Goal: Task Accomplishment & Management: Complete application form

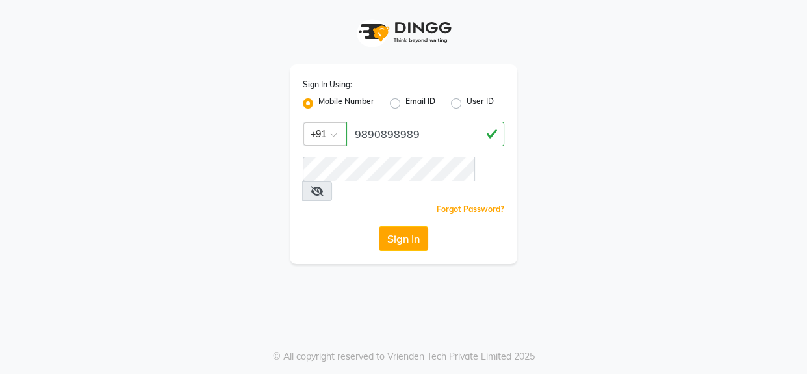
type input "9890898989"
click at [405, 226] on button "Sign In" at bounding box center [403, 238] width 49 height 25
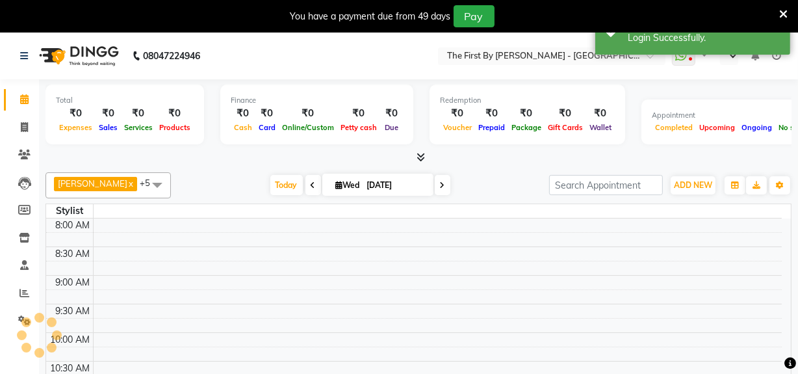
select select "en"
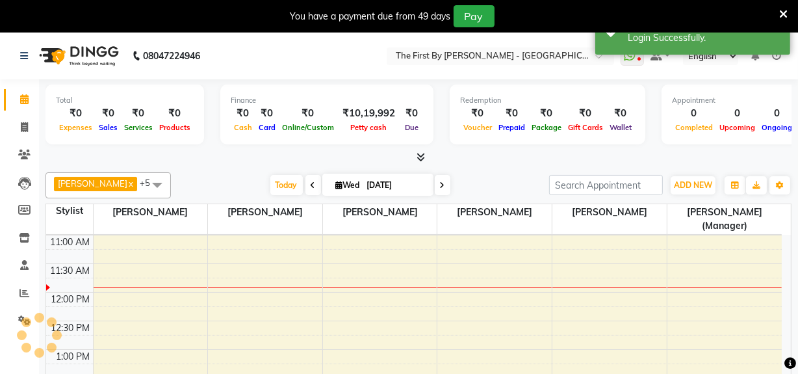
click at [706, 32] on div "You have a payment due from 49 days Pay" at bounding box center [399, 16] width 798 height 32
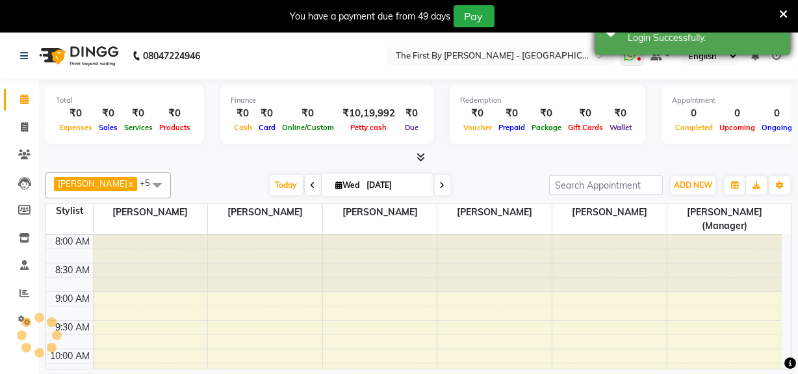
click at [704, 45] on div "Success Login Successfully." at bounding box center [692, 31] width 195 height 47
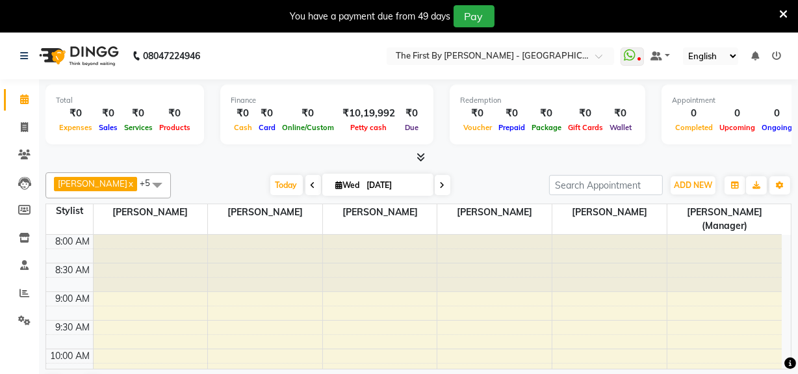
click at [781, 12] on icon at bounding box center [783, 14] width 8 height 12
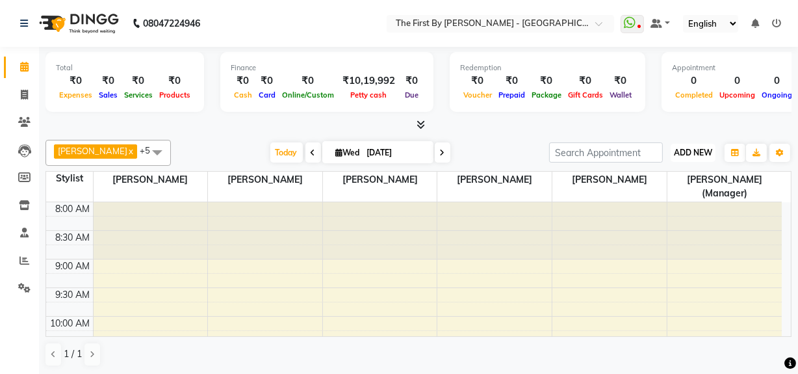
click at [697, 157] on button "ADD NEW Toggle Dropdown" at bounding box center [692, 153] width 45 height 18
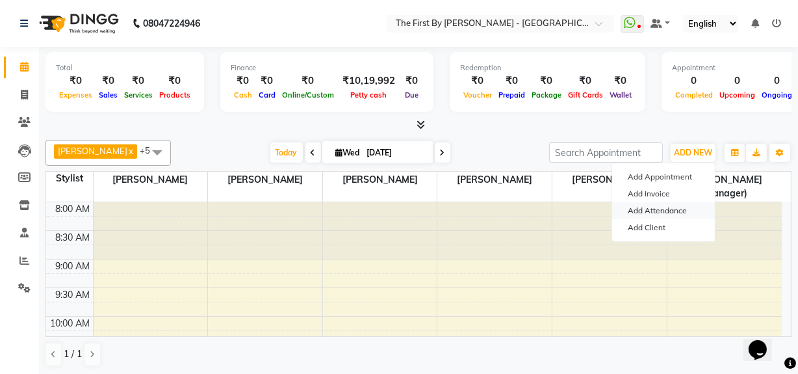
click at [630, 214] on link "Add Attendance" at bounding box center [663, 210] width 103 height 17
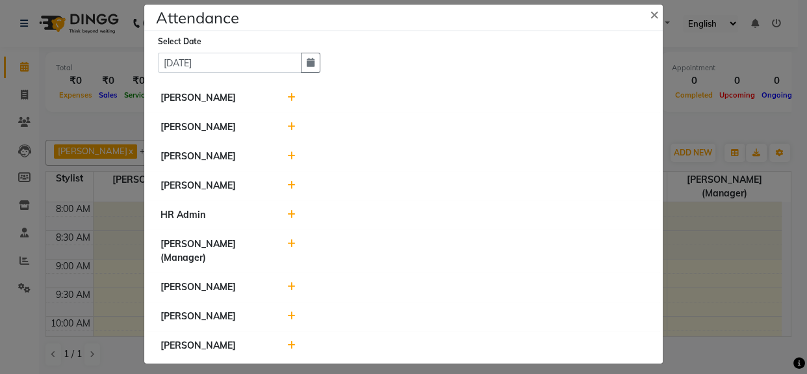
scroll to position [22, 0]
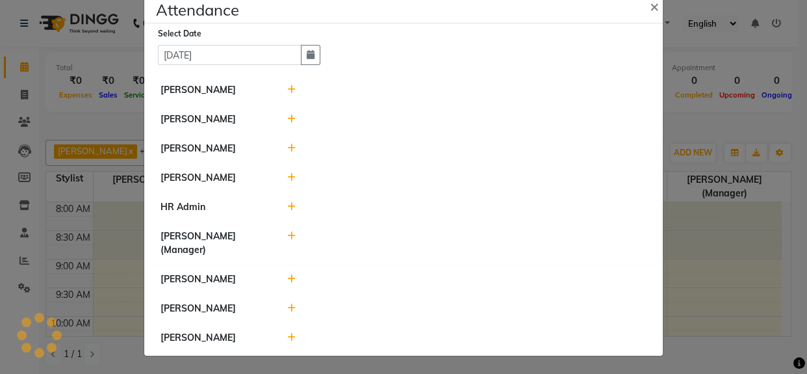
click at [287, 90] on icon at bounding box center [291, 89] width 8 height 9
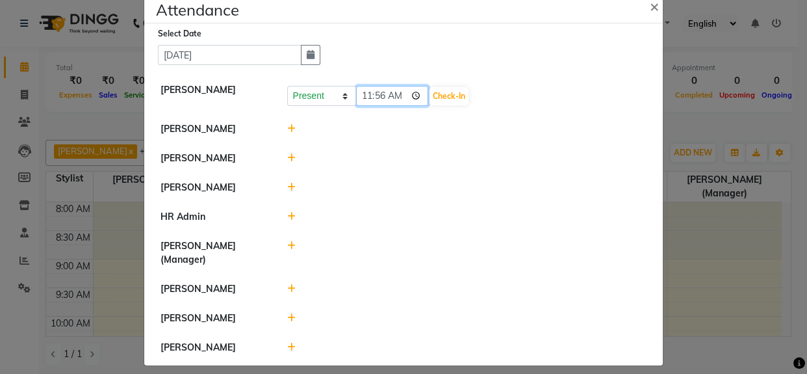
click at [358, 96] on input "11:56" at bounding box center [392, 96] width 73 height 20
type input "11:00"
click at [454, 90] on button "Check-In" at bounding box center [448, 96] width 39 height 18
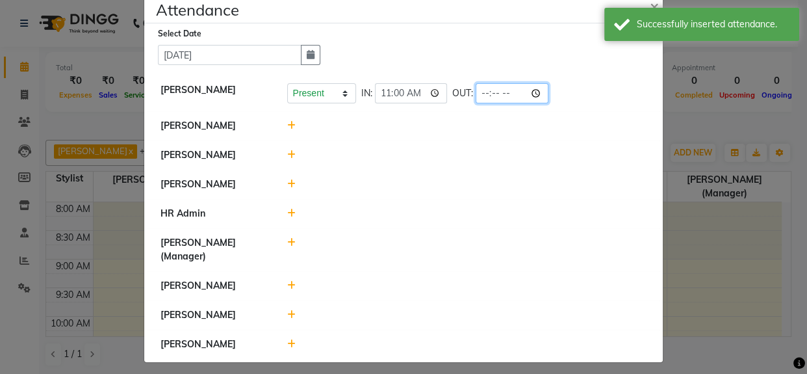
click at [479, 97] on input "time" at bounding box center [512, 93] width 73 height 20
type input "20:00"
click at [468, 131] on div at bounding box center [466, 126] width 379 height 14
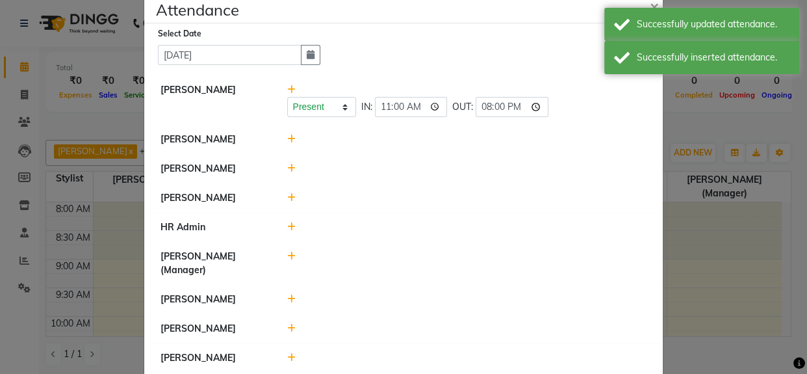
click at [288, 141] on icon at bounding box center [291, 138] width 8 height 9
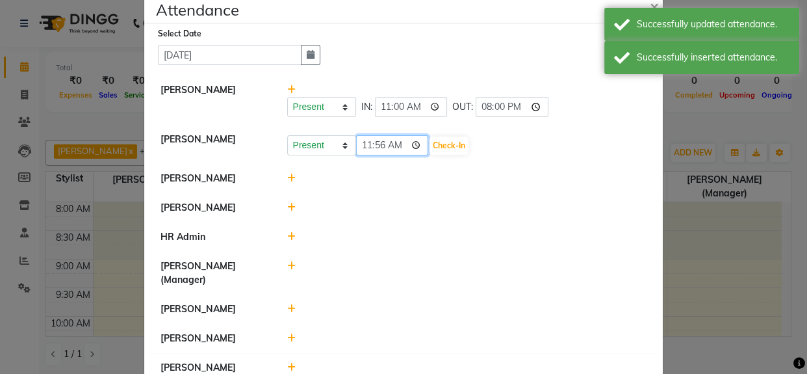
click at [364, 147] on input "11:56" at bounding box center [392, 145] width 73 height 20
type input "11:00"
click at [442, 144] on button "Check-In" at bounding box center [448, 145] width 39 height 18
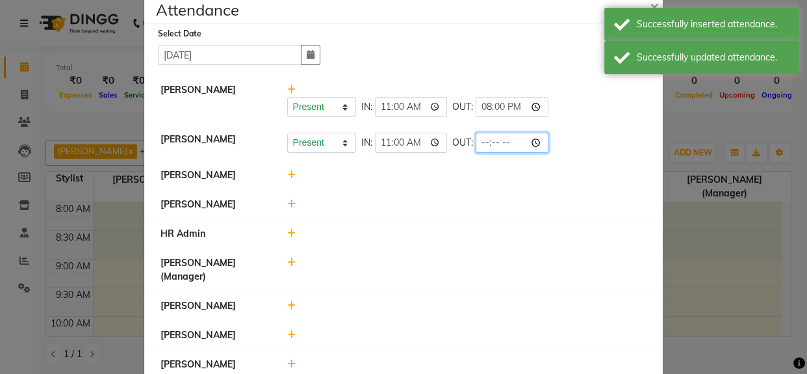
click at [481, 147] on input "time" at bounding box center [512, 143] width 73 height 20
type input "20:00"
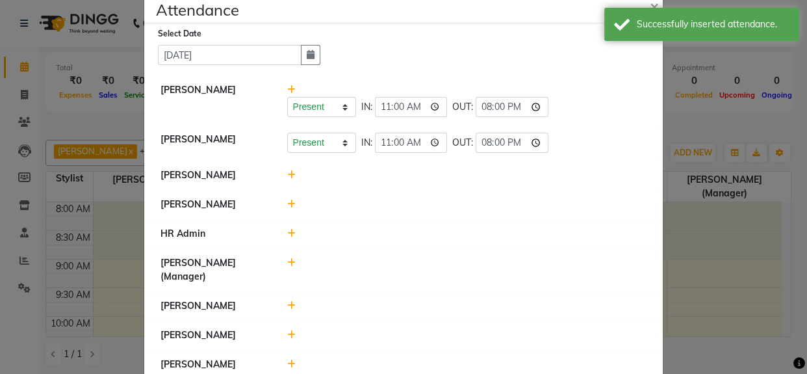
drag, startPoint x: 477, startPoint y: 176, endPoint x: 450, endPoint y: 227, distance: 57.5
click at [474, 180] on div at bounding box center [466, 175] width 379 height 14
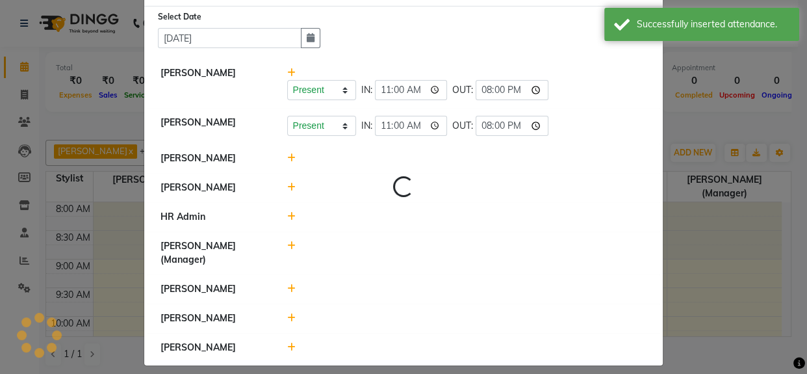
scroll to position [49, 0]
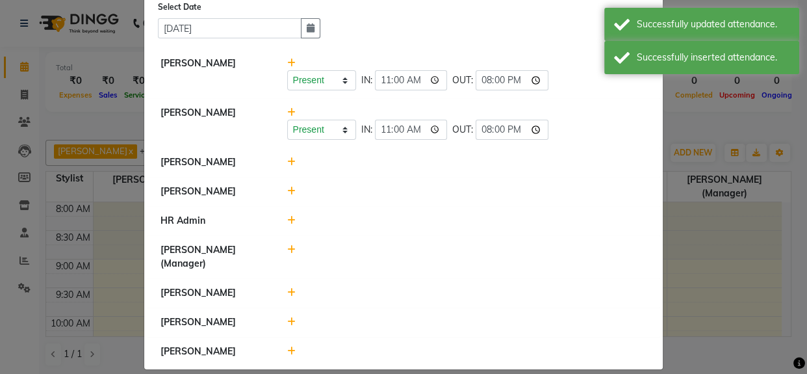
click at [287, 162] on icon at bounding box center [291, 161] width 8 height 9
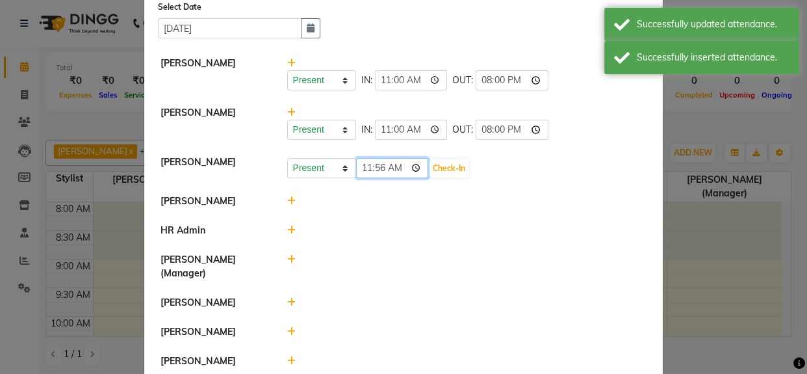
click at [359, 166] on input "11:56" at bounding box center [392, 168] width 73 height 20
type input "11:00"
click at [449, 176] on button "Check-In" at bounding box center [448, 168] width 39 height 18
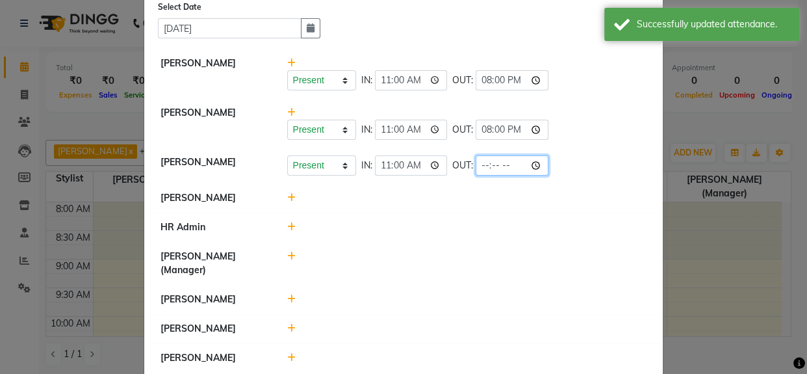
click at [483, 168] on input "time" at bounding box center [512, 165] width 73 height 20
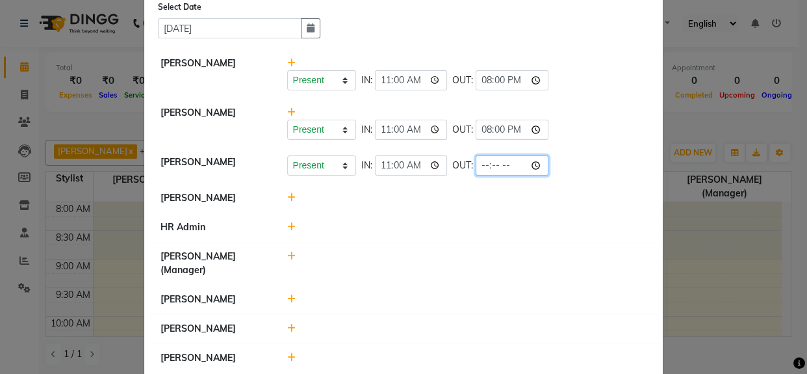
type input "20:00"
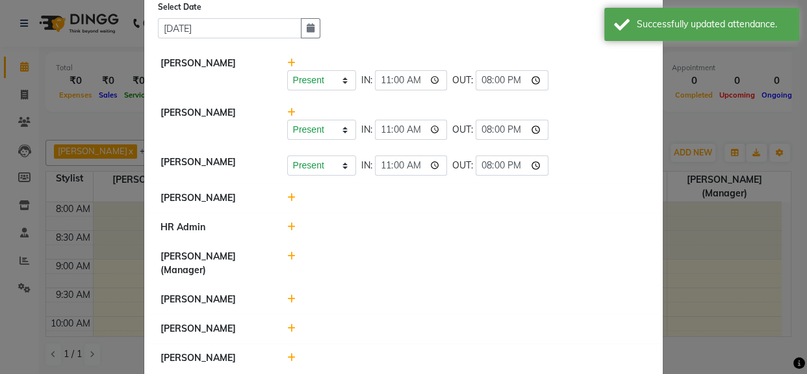
click at [443, 207] on li "[PERSON_NAME]" at bounding box center [403, 198] width 512 height 30
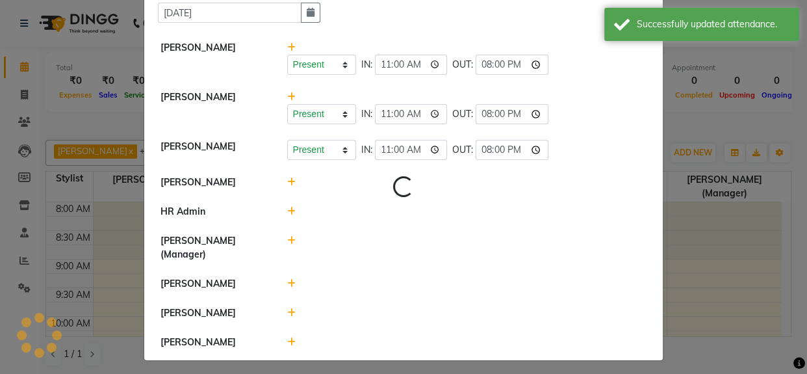
scroll to position [69, 0]
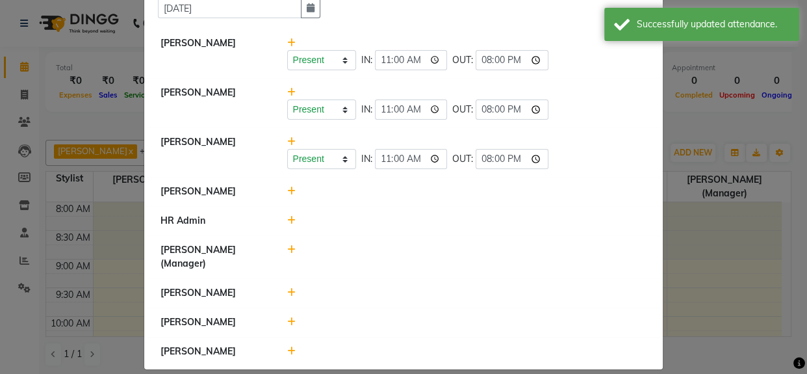
click at [287, 190] on icon at bounding box center [291, 190] width 8 height 9
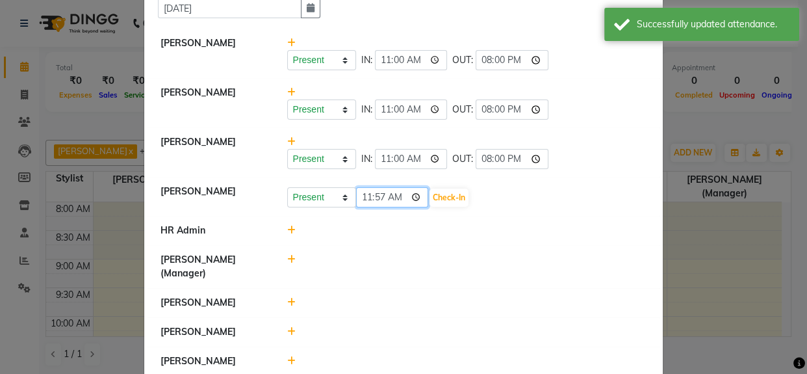
click at [364, 197] on input "11:57" at bounding box center [392, 197] width 73 height 20
type input "11:00"
click at [442, 193] on button "Check-In" at bounding box center [448, 197] width 39 height 18
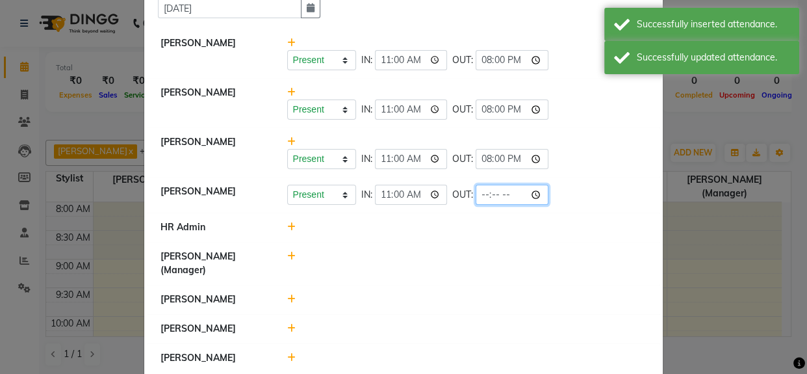
click at [479, 197] on input "time" at bounding box center [512, 194] width 73 height 20
type input "20:00"
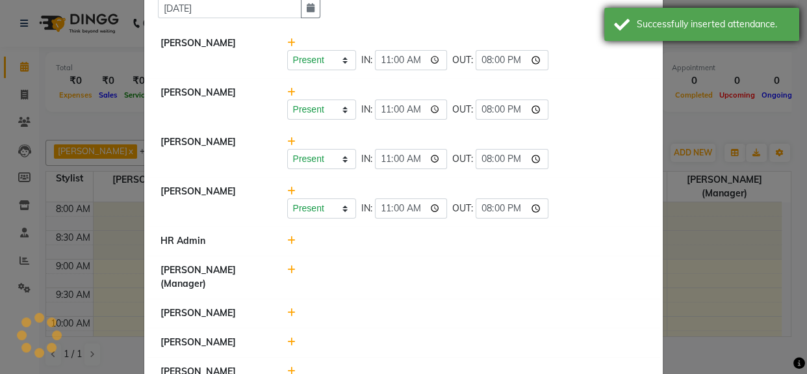
click at [720, 18] on div "Successfully inserted attendance." at bounding box center [713, 25] width 153 height 14
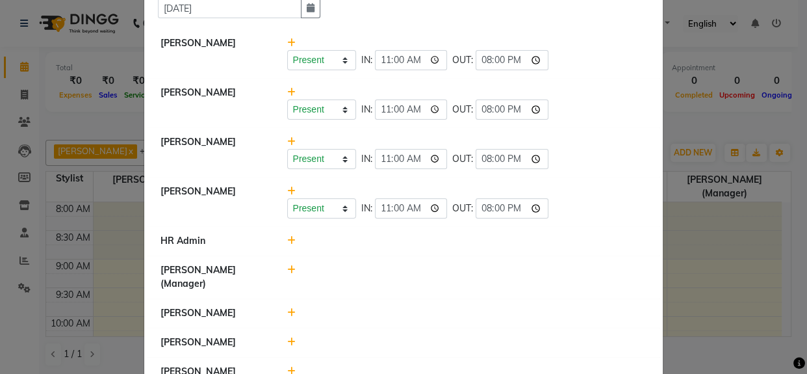
click at [637, 23] on div "Select Date [DATE] [PERSON_NAME] Present Absent Late Half Day Weekly Off IN: 11…" at bounding box center [403, 183] width 518 height 413
click at [659, 17] on ngb-modal-window "Attendance × Select Date [DATE] [PERSON_NAME] Present Absent Late Half Day Week…" at bounding box center [403, 187] width 807 height 374
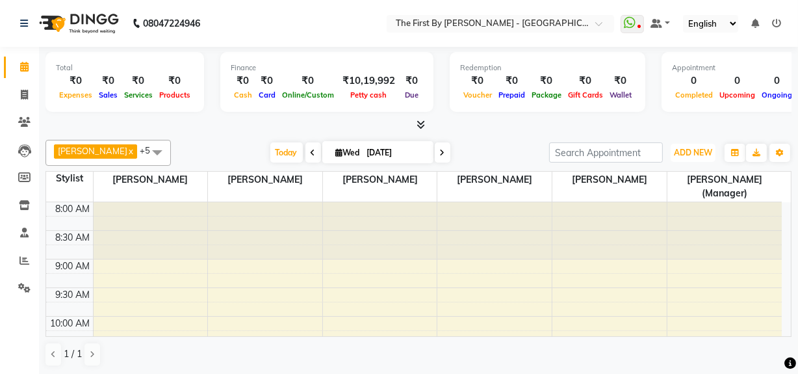
drag, startPoint x: 704, startPoint y: 156, endPoint x: 695, endPoint y: 173, distance: 19.2
click at [702, 158] on button "ADD NEW Toggle Dropdown" at bounding box center [692, 153] width 45 height 18
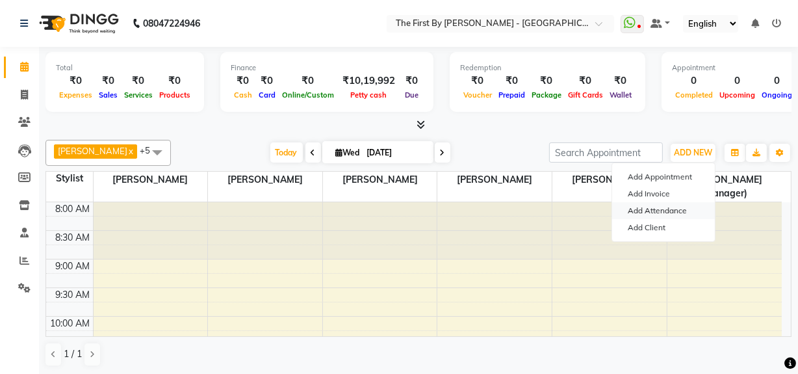
click at [685, 207] on link "Add Attendance" at bounding box center [663, 210] width 103 height 17
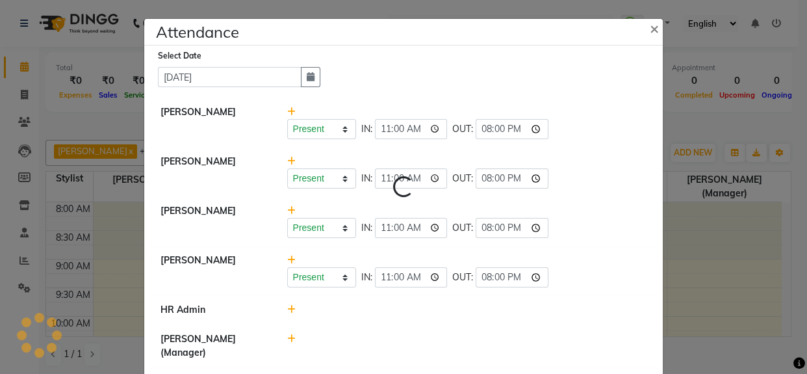
scroll to position [103, 0]
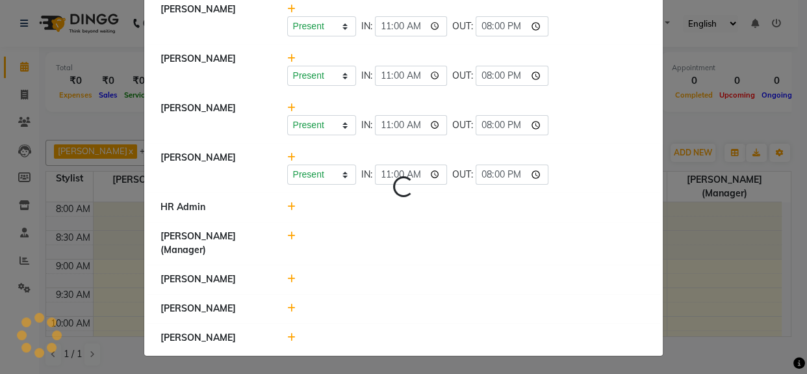
click at [287, 209] on icon at bounding box center [291, 206] width 8 height 9
click at [287, 205] on icon at bounding box center [291, 206] width 8 height 9
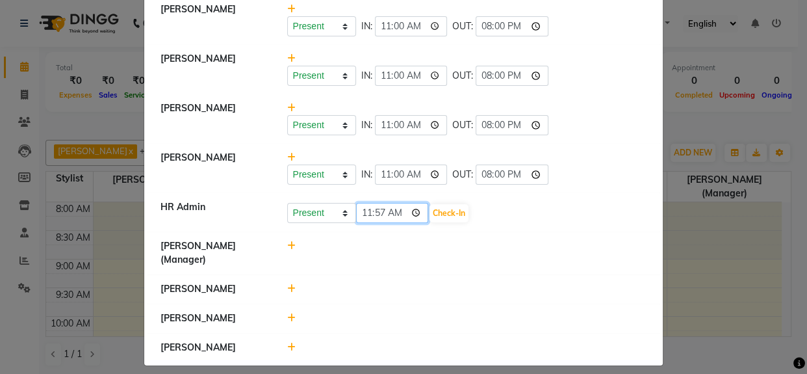
click at [366, 216] on input "11:57" at bounding box center [392, 213] width 73 height 20
type input "11:00"
click at [456, 211] on button "Check-In" at bounding box center [448, 213] width 39 height 18
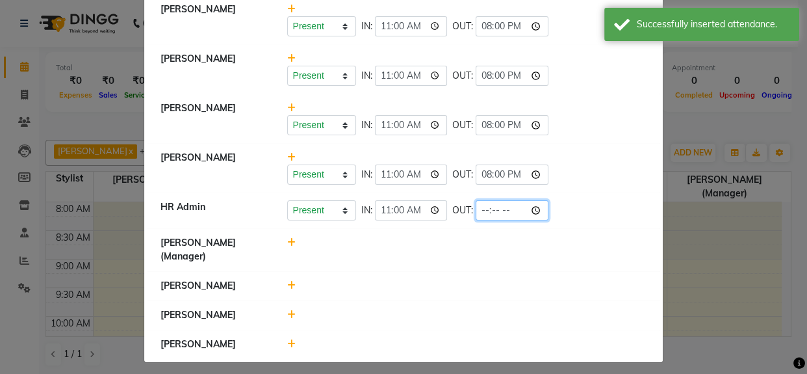
click at [476, 214] on input "time" at bounding box center [512, 210] width 73 height 20
type input "20:00"
click at [484, 229] on li "[PERSON_NAME] (Manager)" at bounding box center [403, 250] width 512 height 44
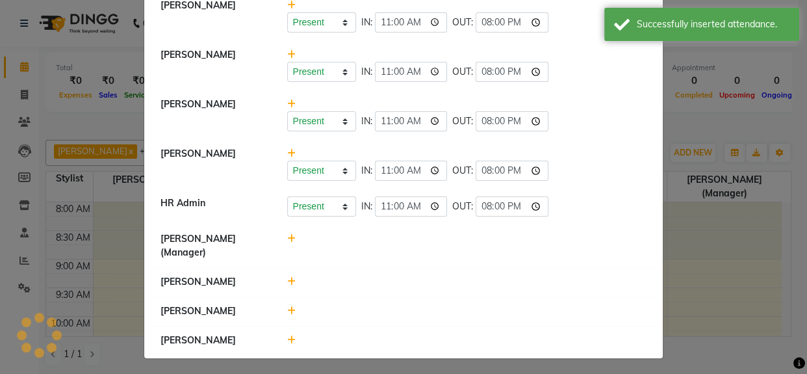
scroll to position [109, 0]
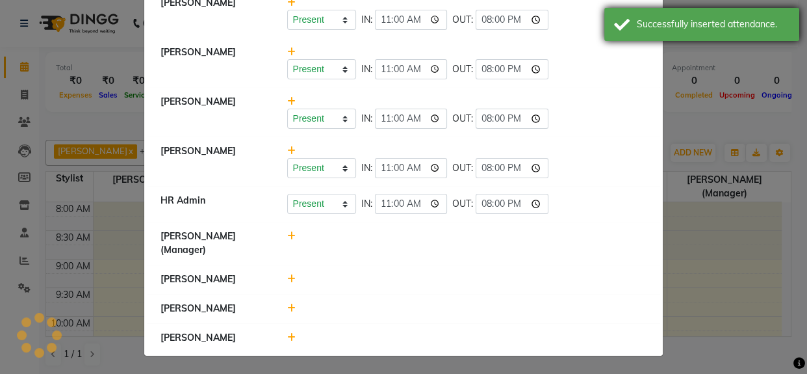
click at [732, 14] on div "Successfully inserted attendance." at bounding box center [701, 24] width 195 height 33
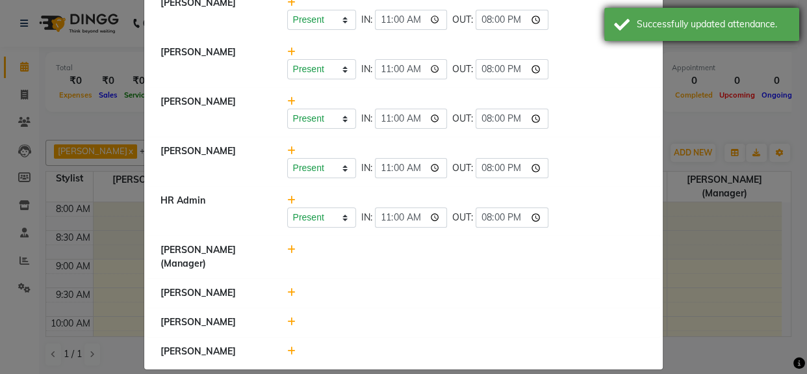
click at [624, 31] on div "Successfully updated attendance." at bounding box center [701, 24] width 195 height 33
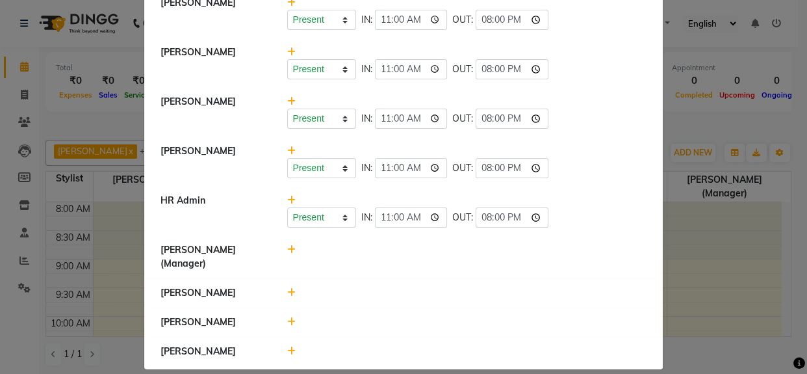
click at [287, 248] on icon at bounding box center [291, 249] width 8 height 9
click at [364, 259] on input "11:57" at bounding box center [392, 256] width 73 height 20
type input "11:00"
click at [437, 260] on button "Check-In" at bounding box center [448, 256] width 39 height 18
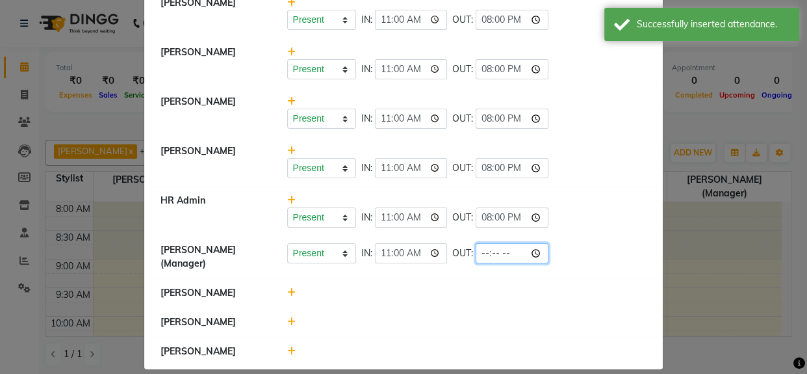
click at [477, 260] on input "time" at bounding box center [512, 253] width 73 height 20
type input "20:00"
click at [474, 278] on li "[PERSON_NAME]" at bounding box center [403, 293] width 512 height 30
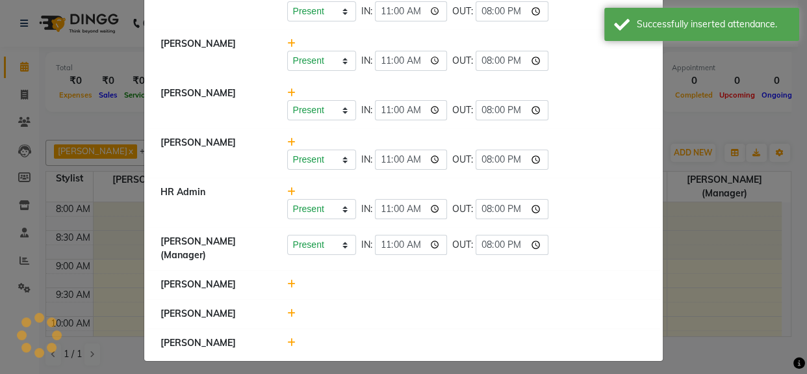
scroll to position [123, 0]
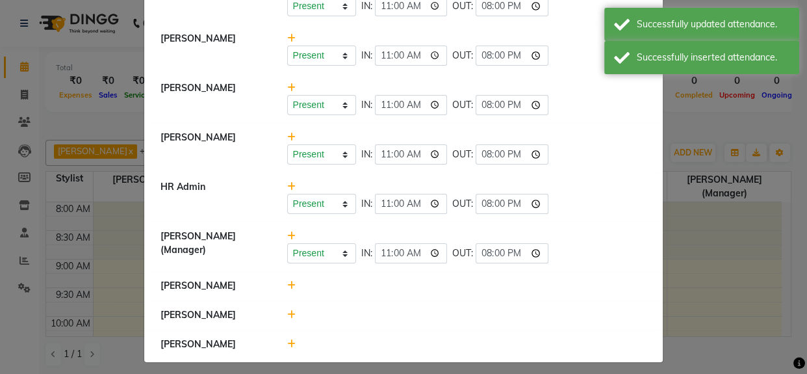
click at [287, 288] on icon at bounding box center [291, 285] width 8 height 9
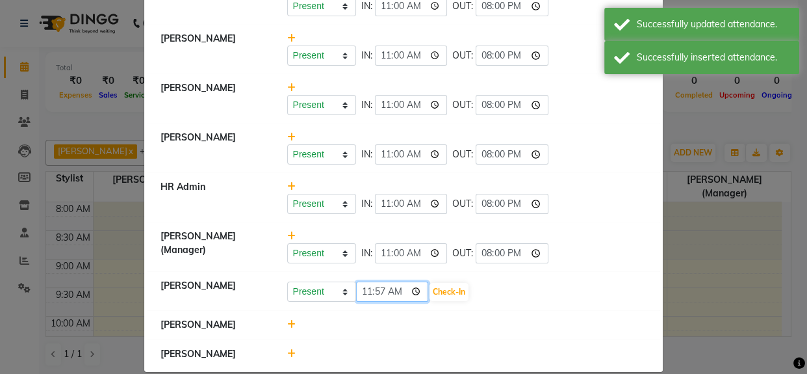
click at [365, 295] on input "11:57" at bounding box center [392, 291] width 73 height 20
type input "11:00"
click at [444, 295] on button "Check-In" at bounding box center [448, 292] width 39 height 18
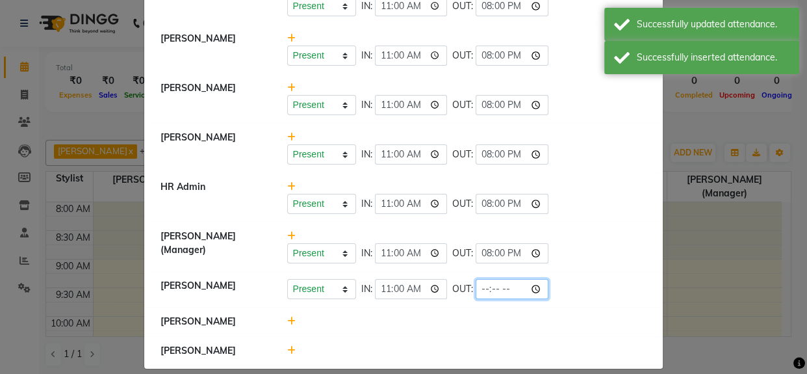
click at [479, 294] on input "time" at bounding box center [512, 289] width 73 height 20
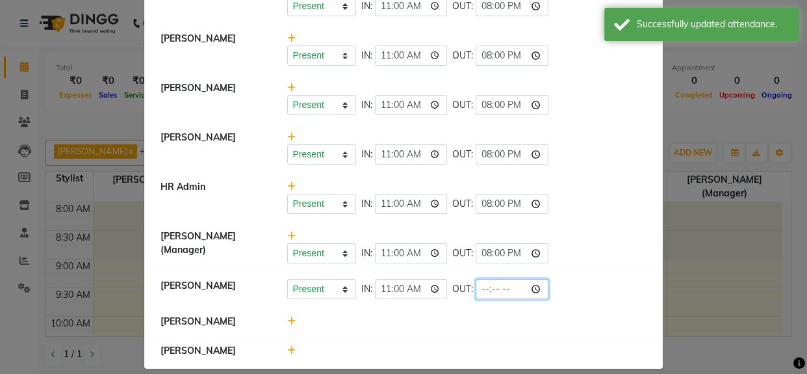
type input "20:00"
click at [478, 316] on div at bounding box center [466, 321] width 379 height 14
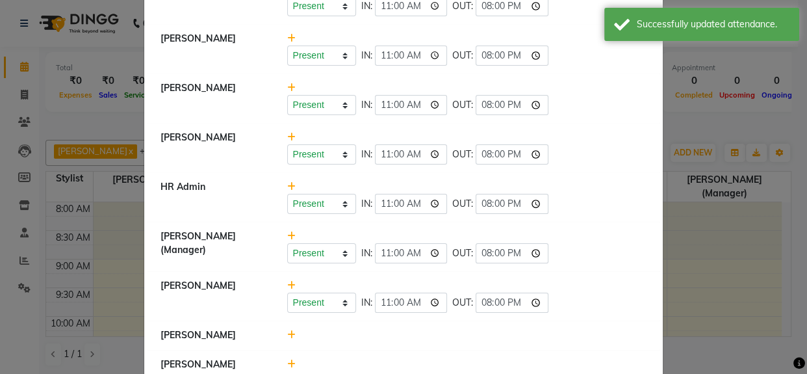
click at [626, 36] on div "Successfully updated attendance." at bounding box center [701, 24] width 195 height 33
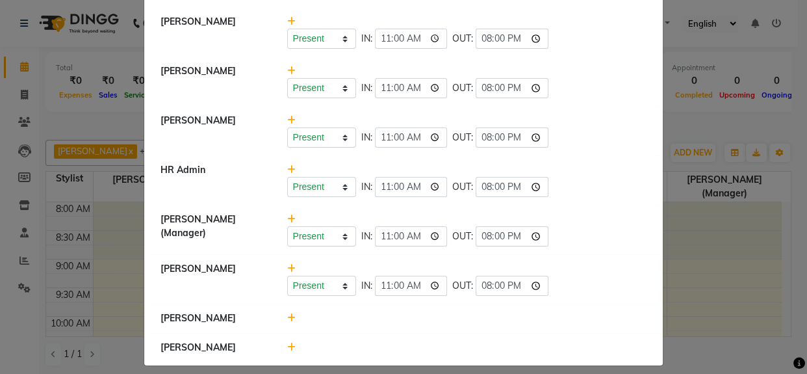
scroll to position [149, 0]
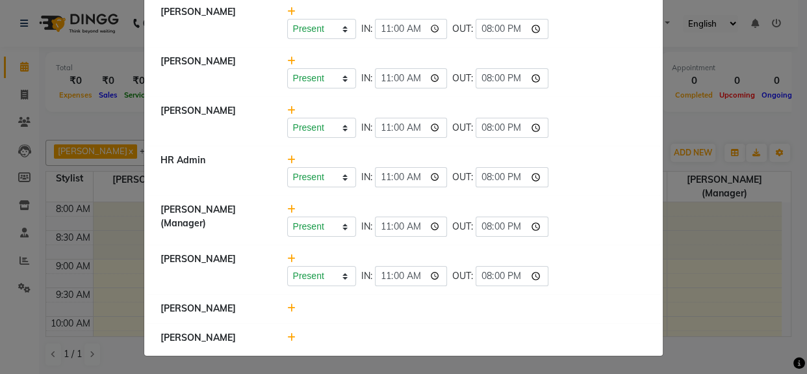
click at [287, 307] on icon at bounding box center [291, 307] width 8 height 9
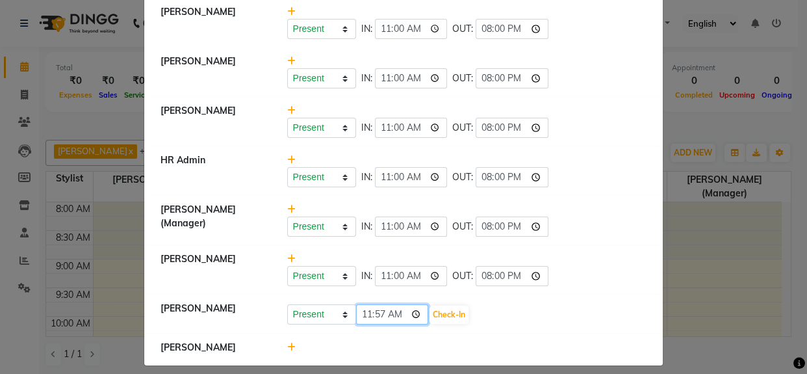
click at [358, 318] on input "11:57" at bounding box center [392, 314] width 73 height 20
type input "11:00"
drag, startPoint x: 422, startPoint y: 311, endPoint x: 437, endPoint y: 313, distance: 15.2
click at [422, 312] on input "11:00" at bounding box center [392, 314] width 73 height 20
click at [437, 313] on button "Check-In" at bounding box center [448, 314] width 39 height 18
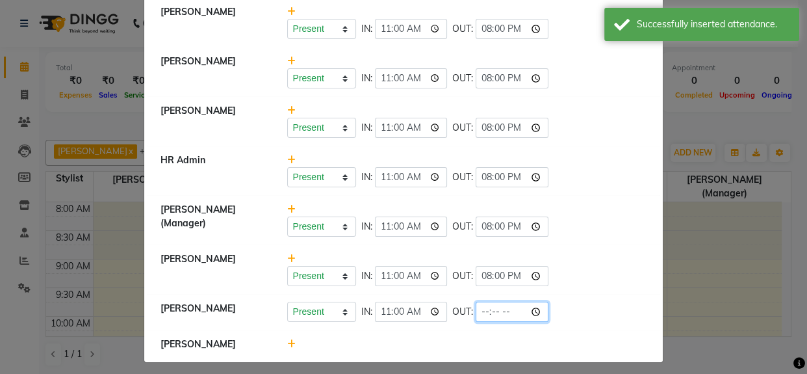
click at [485, 316] on input "time" at bounding box center [512, 311] width 73 height 20
type input "20:00"
click at [461, 349] on div at bounding box center [466, 344] width 379 height 14
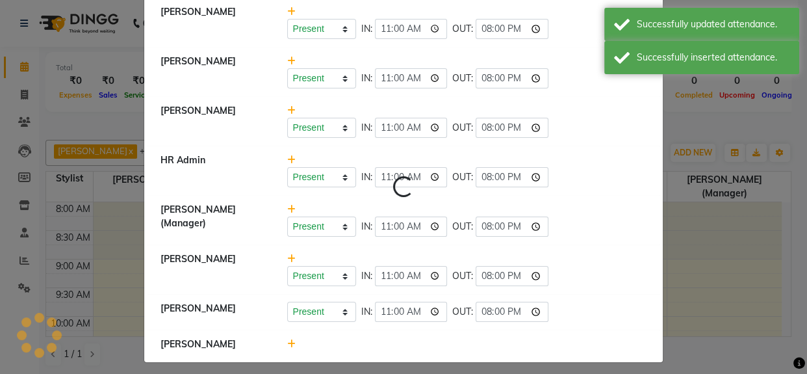
scroll to position [156, 0]
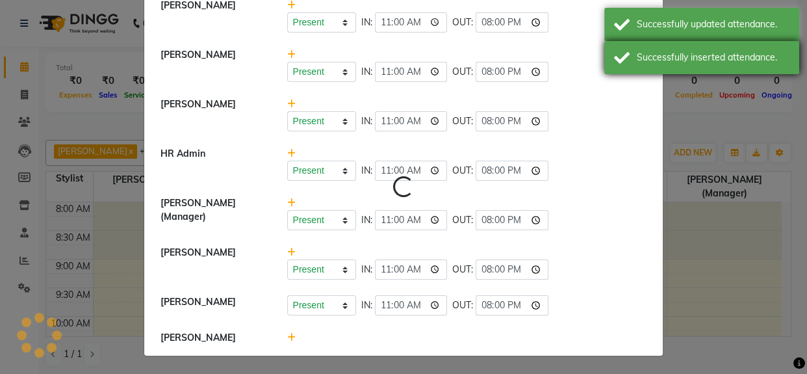
click at [676, 60] on div "Successfully inserted attendance." at bounding box center [713, 58] width 153 height 14
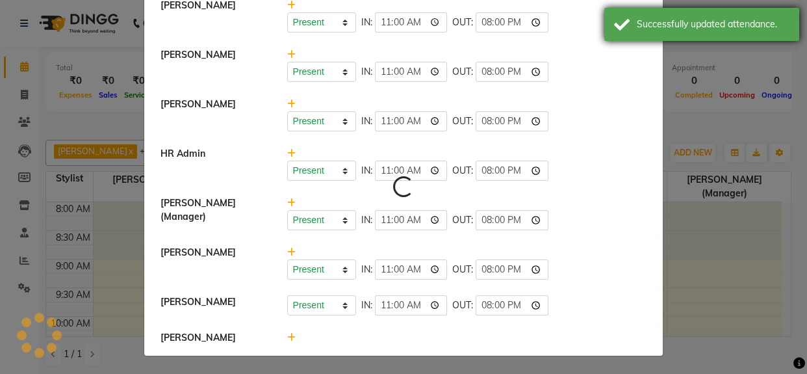
drag, startPoint x: 674, startPoint y: 34, endPoint x: 593, endPoint y: 176, distance: 163.5
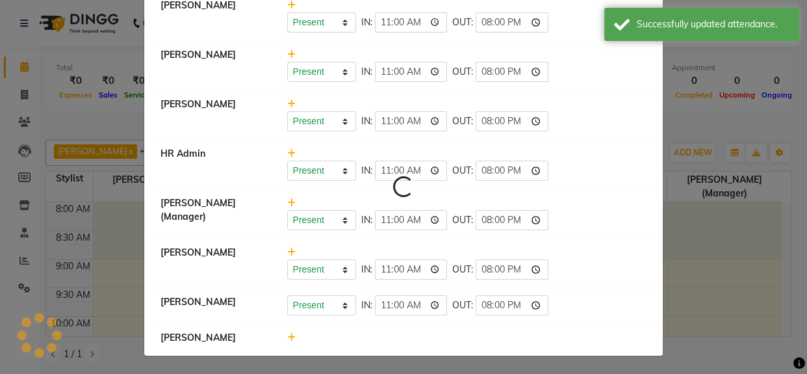
click at [673, 34] on div "Successfully updated attendance." at bounding box center [701, 24] width 195 height 33
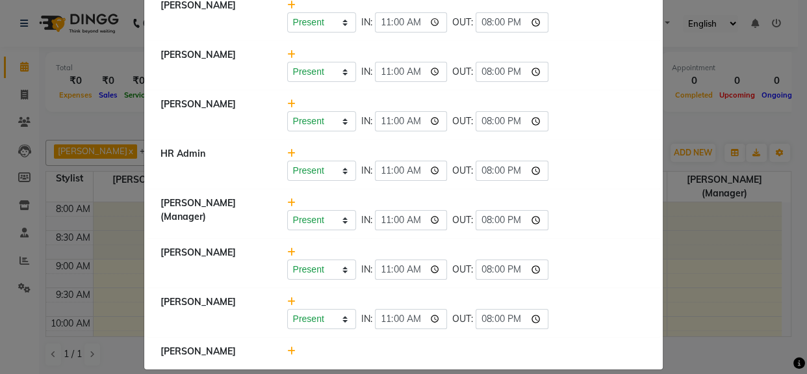
click at [287, 355] on icon at bounding box center [291, 350] width 8 height 9
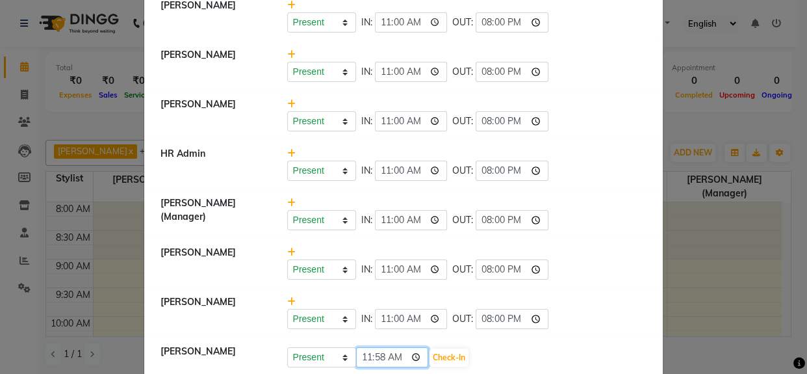
click at [366, 359] on input "11:58" at bounding box center [392, 357] width 73 height 20
type input "11:00"
click at [455, 363] on button "Check-In" at bounding box center [448, 357] width 39 height 18
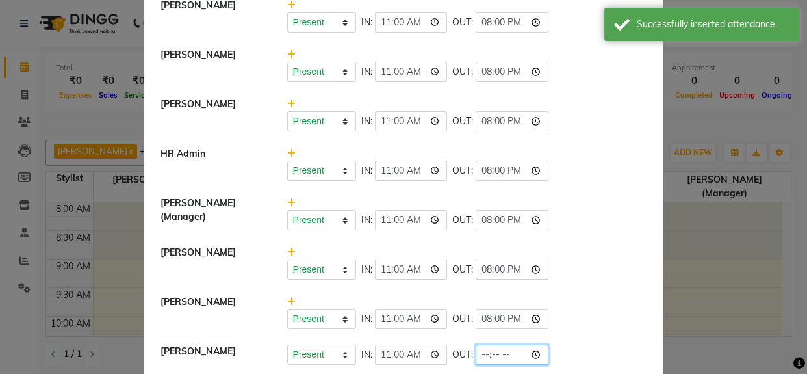
click at [476, 357] on input "time" at bounding box center [512, 354] width 73 height 20
type input "20:00"
drag, startPoint x: 630, startPoint y: 298, endPoint x: 625, endPoint y: 303, distance: 7.3
click at [629, 298] on div "Present Absent Late Half Day Weekly Off IN: 11:00 OUT: 20:00" at bounding box center [466, 312] width 379 height 34
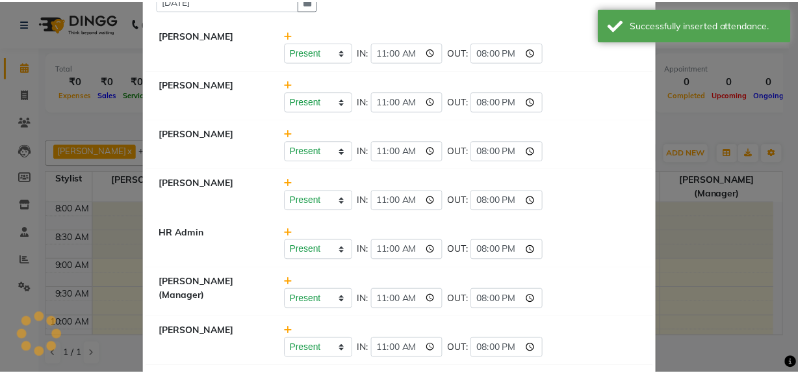
scroll to position [0, 0]
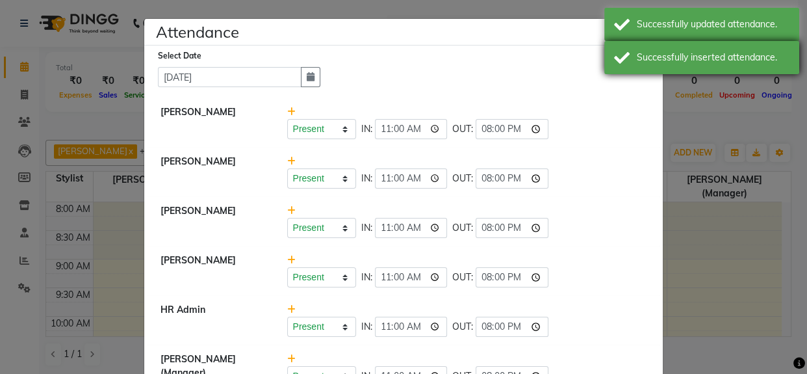
drag, startPoint x: 621, startPoint y: 47, endPoint x: 626, endPoint y: 41, distance: 7.9
click at [621, 48] on div "Successfully inserted attendance." at bounding box center [701, 57] width 195 height 33
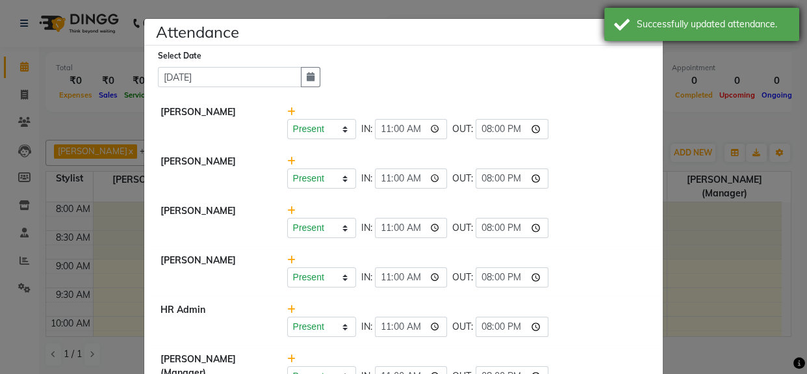
click at [628, 36] on div "Successfully updated attendance." at bounding box center [701, 24] width 195 height 33
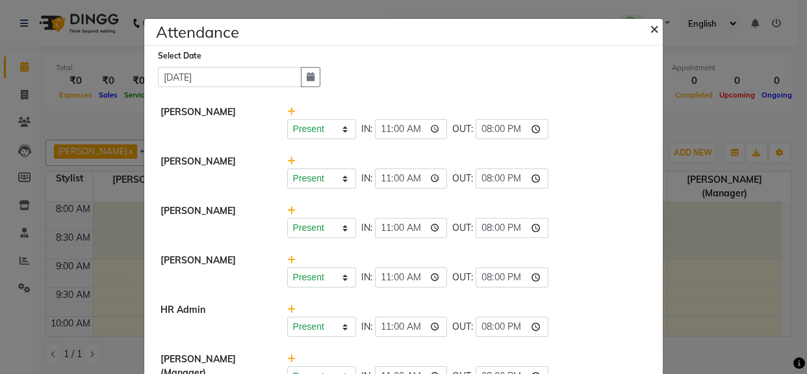
click at [650, 34] on span "×" at bounding box center [654, 27] width 9 height 19
